Goal: Transaction & Acquisition: Purchase product/service

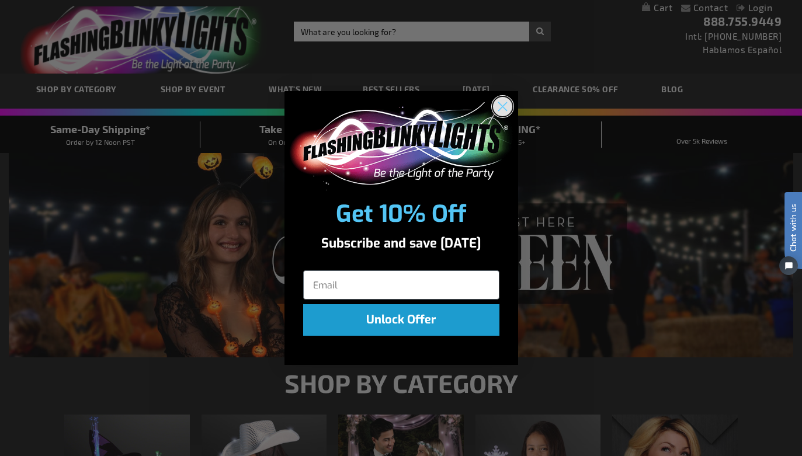
click at [507, 113] on circle "Close dialog" at bounding box center [502, 106] width 19 height 19
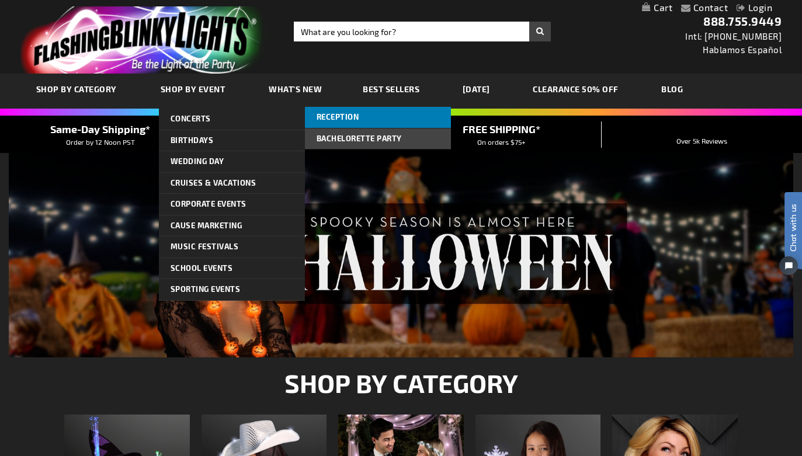
click at [373, 121] on link "Reception" at bounding box center [378, 117] width 146 height 21
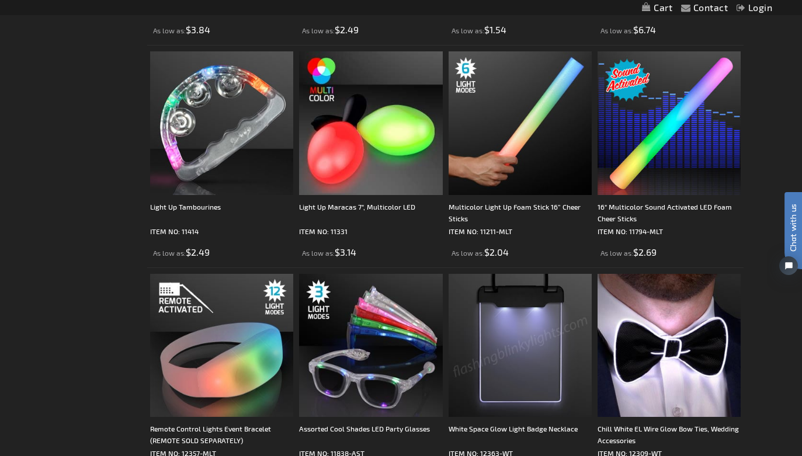
scroll to position [1313, 0]
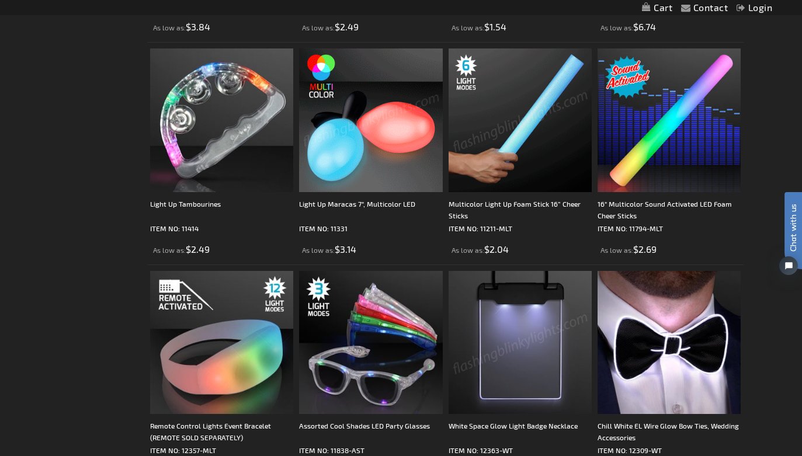
click at [522, 113] on img at bounding box center [520, 119] width 143 height 143
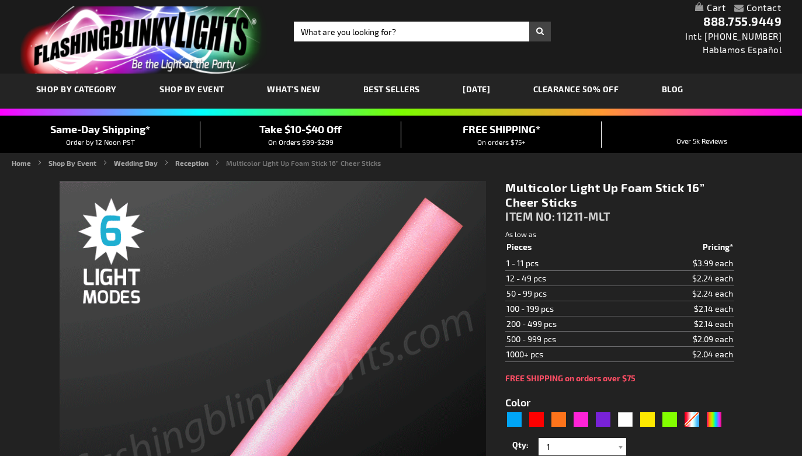
type input "5659"
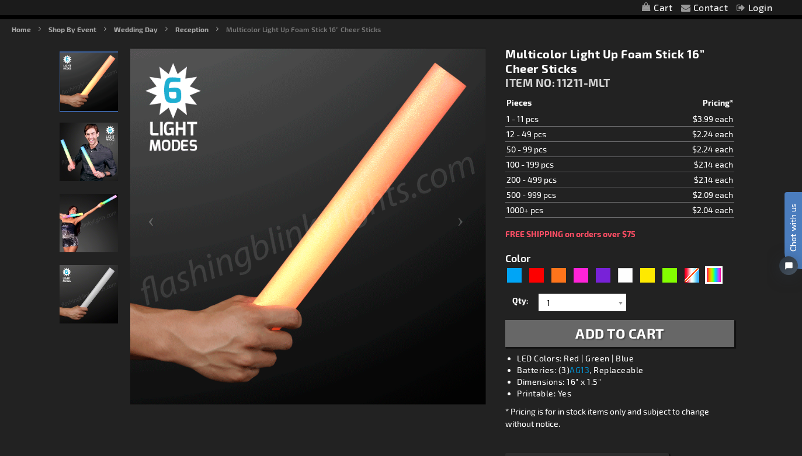
scroll to position [102, 0]
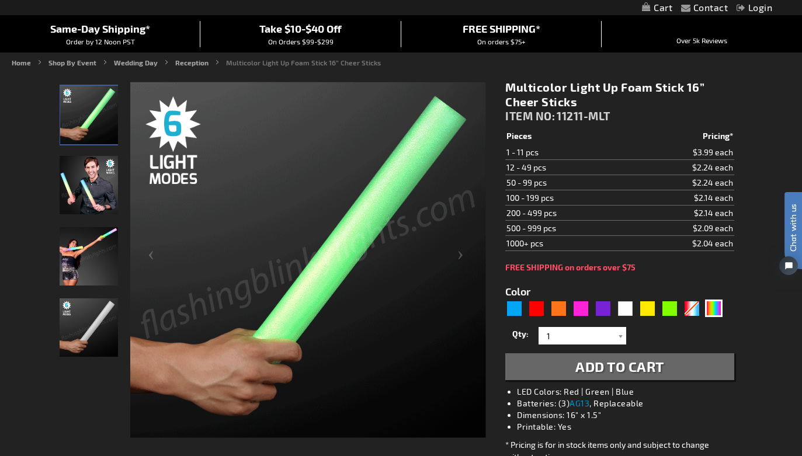
click at [54, 4] on div "Contact Compare Products Login Skip to Content My Cart My Cart Close You have n…" at bounding box center [401, 7] width 802 height 15
